Goal: Book appointment/travel/reservation

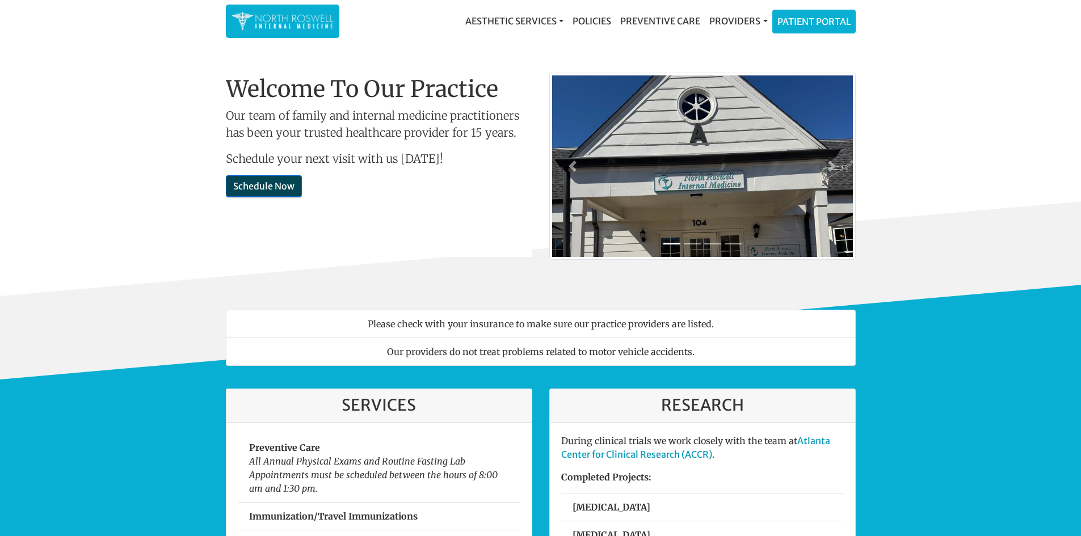
click at [242, 180] on link "Schedule Now" at bounding box center [264, 186] width 76 height 22
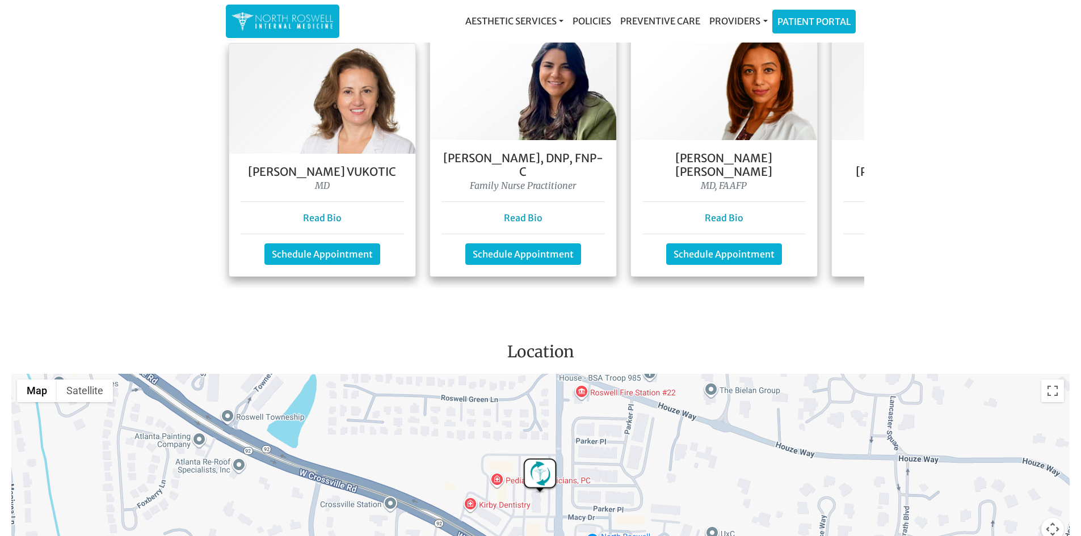
scroll to position [980, 0]
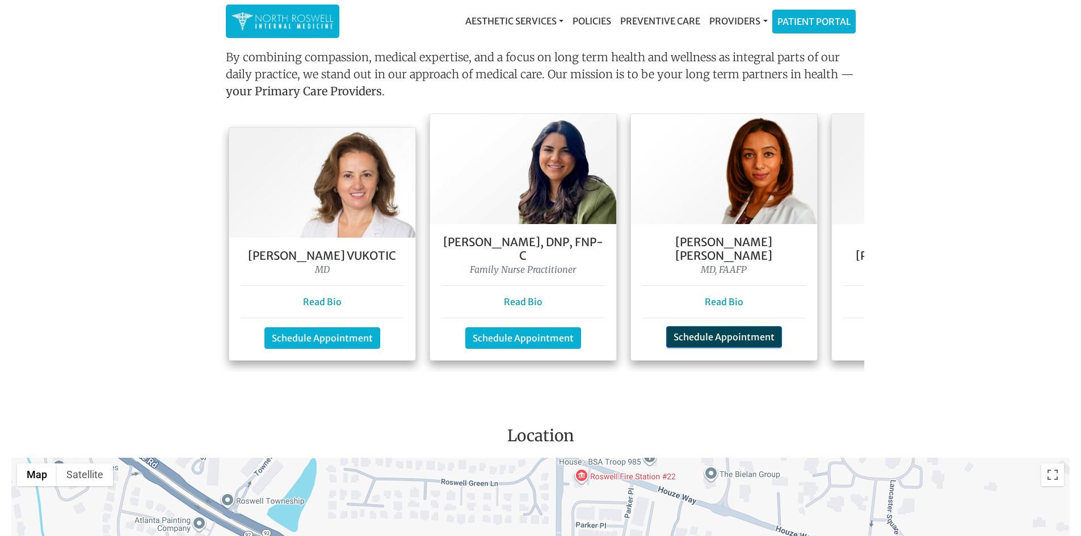
click at [737, 326] on link "Schedule Appointment" at bounding box center [724, 337] width 116 height 22
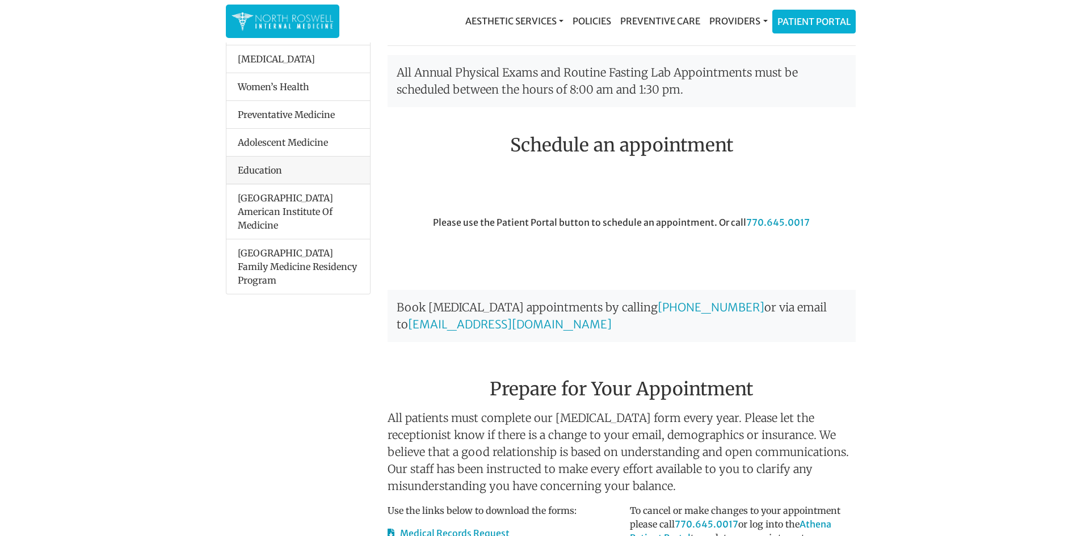
scroll to position [197, 0]
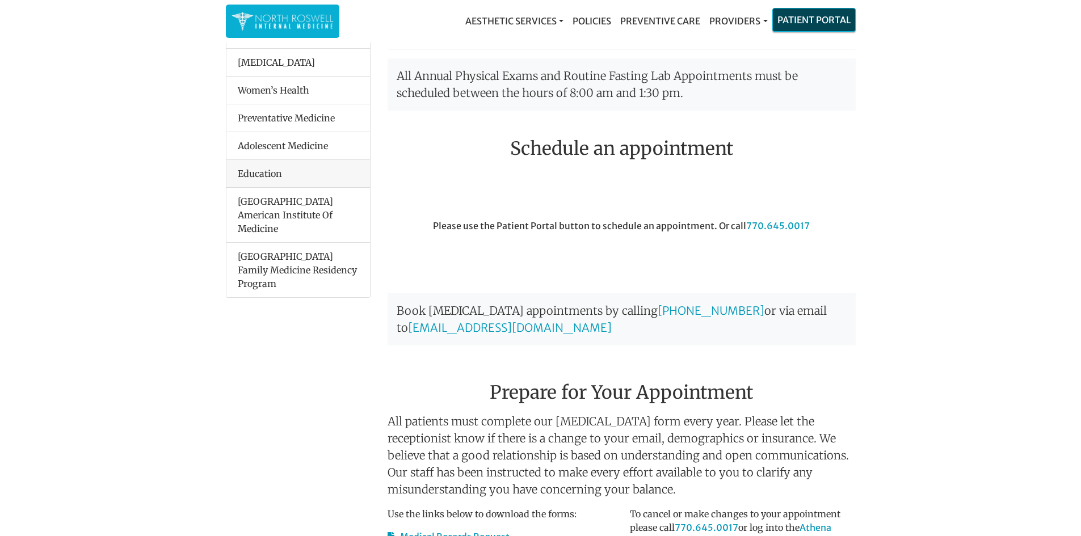
click at [814, 18] on link "Patient Portal" at bounding box center [814, 20] width 82 height 23
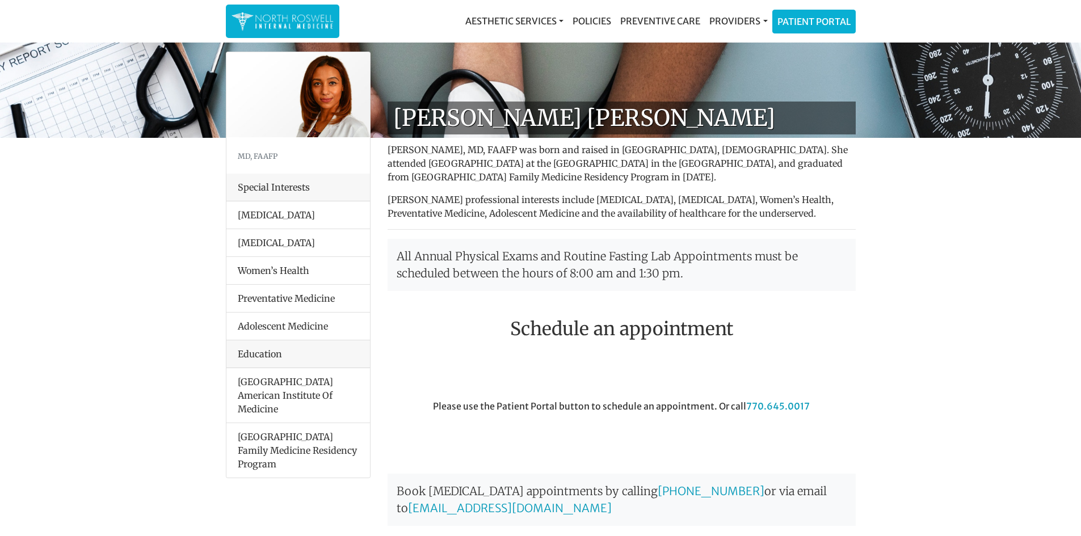
scroll to position [0, 0]
